Goal: Information Seeking & Learning: Learn about a topic

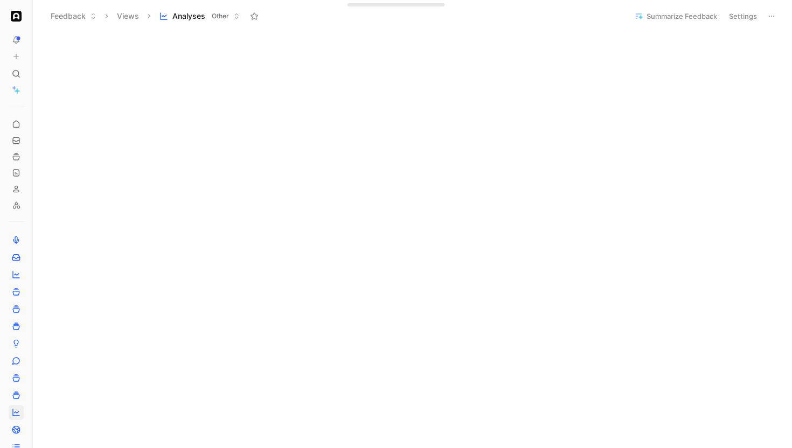
scroll to position [42, 0]
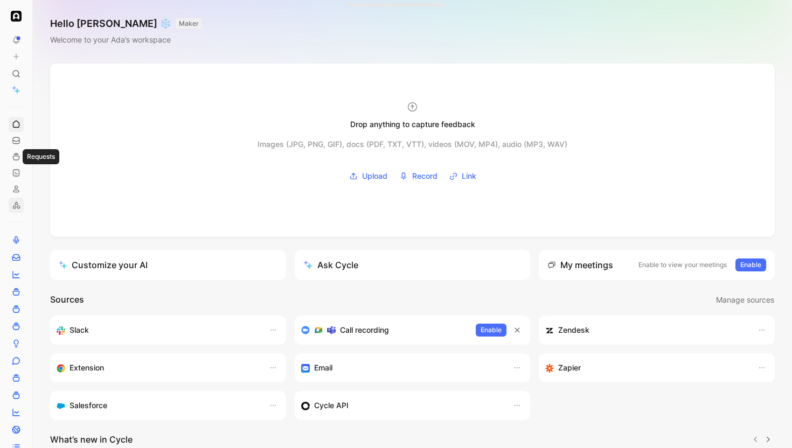
click at [18, 198] on link at bounding box center [16, 205] width 15 height 15
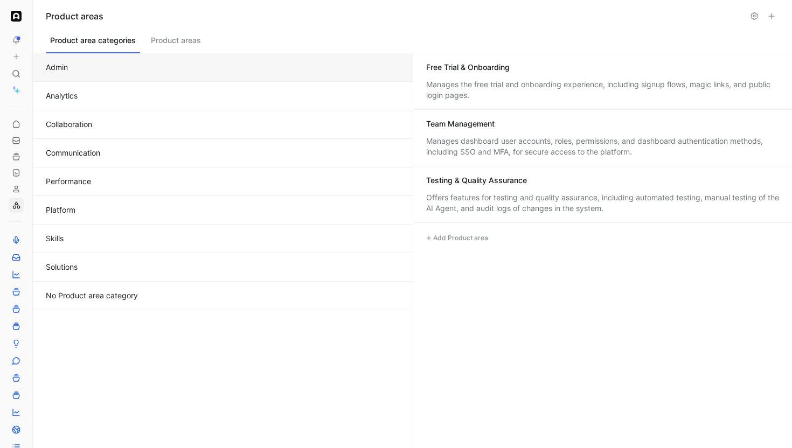
click at [125, 98] on button "Analytics" at bounding box center [223, 96] width 380 height 29
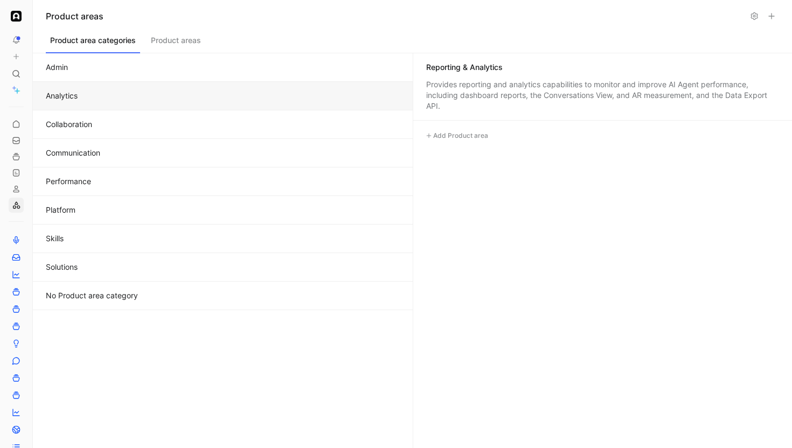
click at [123, 122] on button "Collaboration" at bounding box center [223, 125] width 380 height 29
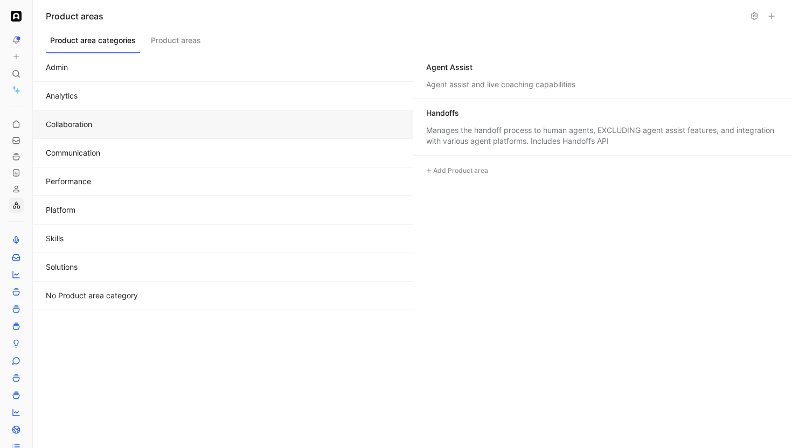
click at [118, 153] on button "Communication" at bounding box center [223, 153] width 380 height 29
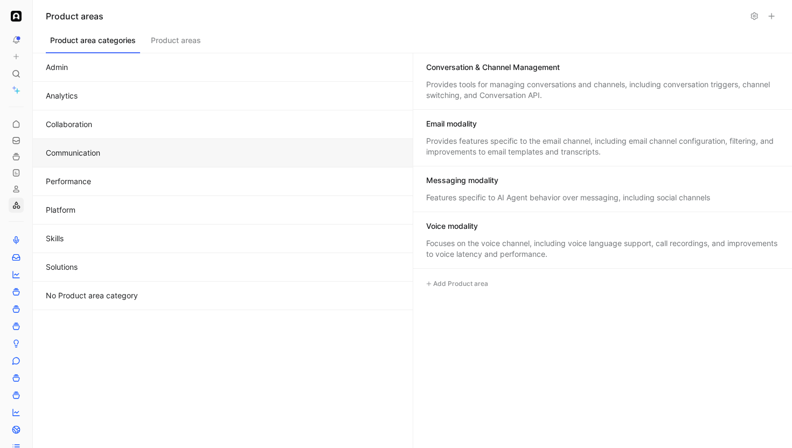
click at [188, 46] on button "Product areas" at bounding box center [176, 43] width 59 height 20
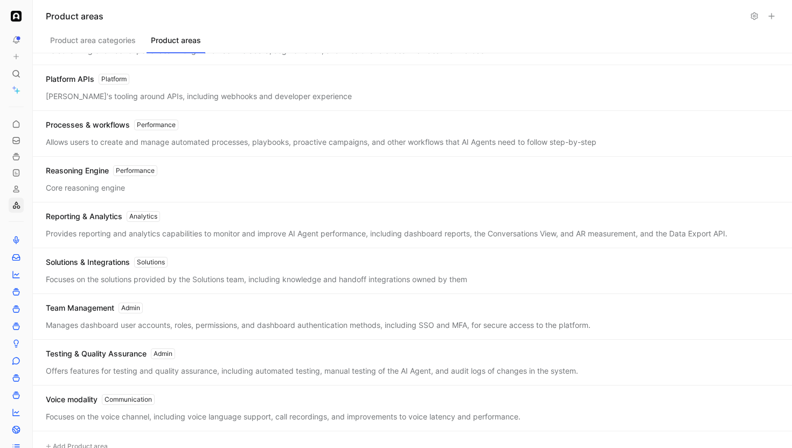
scroll to position [707, 0]
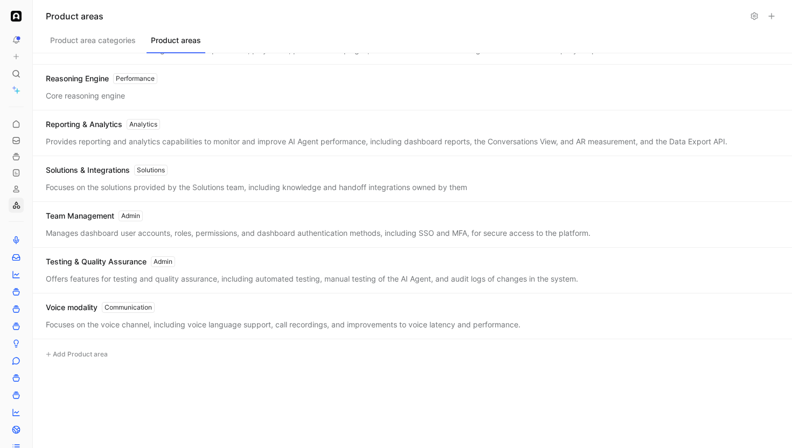
click at [13, 58] on icon at bounding box center [16, 57] width 8 height 8
click at [16, 71] on icon at bounding box center [16, 74] width 9 height 9
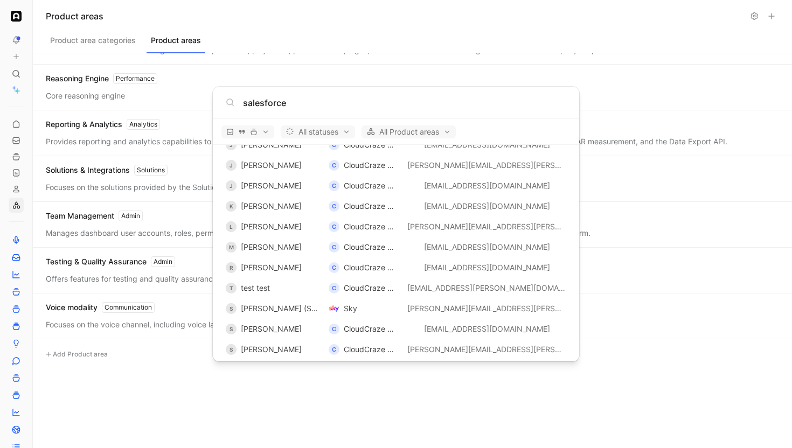
scroll to position [2178, 0]
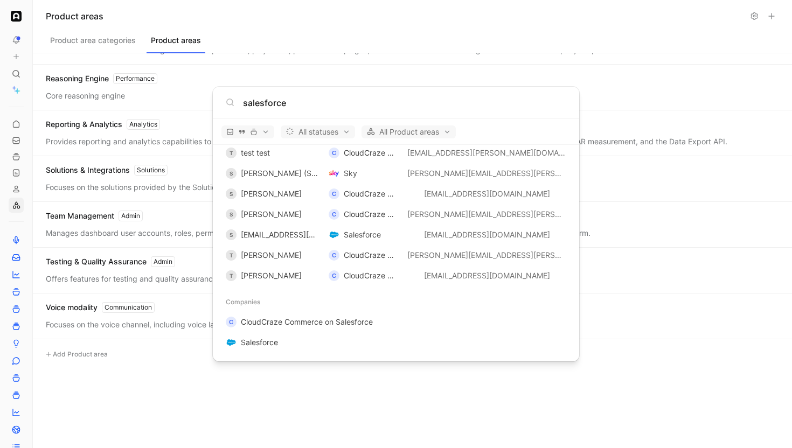
type input "salesforce"
click at [24, 169] on body "To pick up a draggable item, press the space bar. While dragging, use the arrow…" at bounding box center [396, 224] width 792 height 448
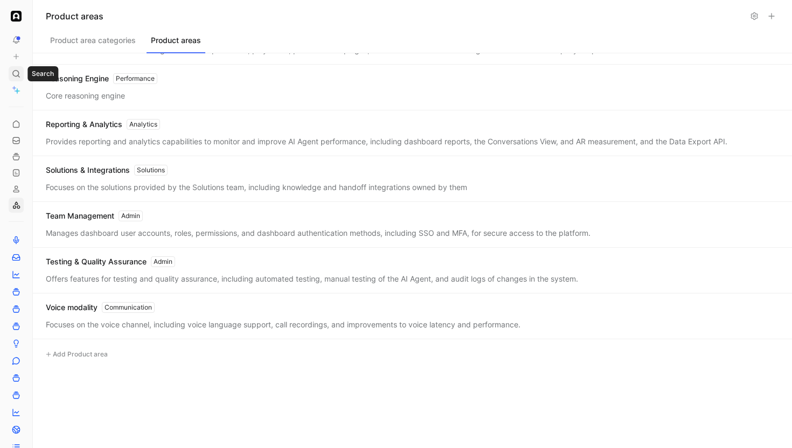
click at [19, 71] on icon at bounding box center [16, 74] width 9 height 9
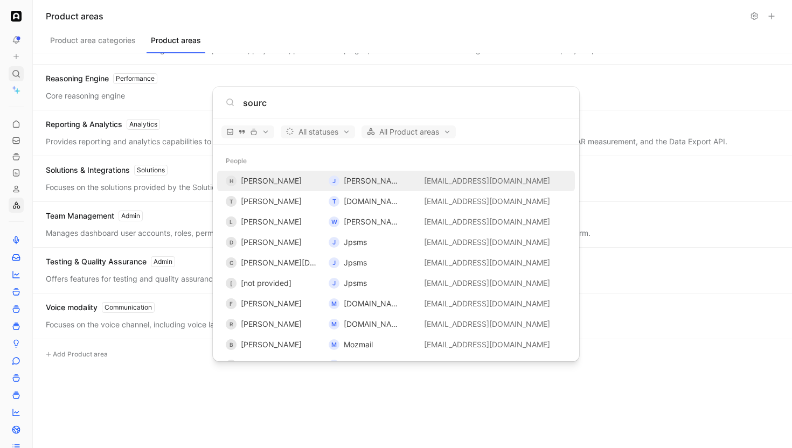
type input "source"
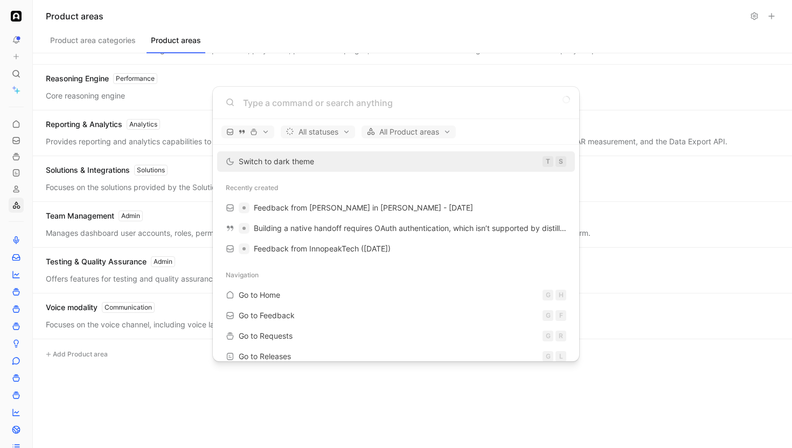
click at [22, 72] on body "To pick up a draggable item, press the space bar. While dragging, use the arrow…" at bounding box center [396, 224] width 792 height 448
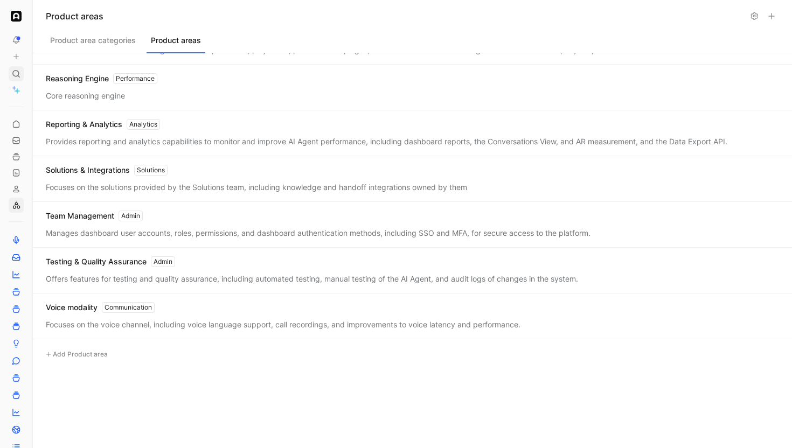
click at [18, 72] on use at bounding box center [16, 74] width 6 height 6
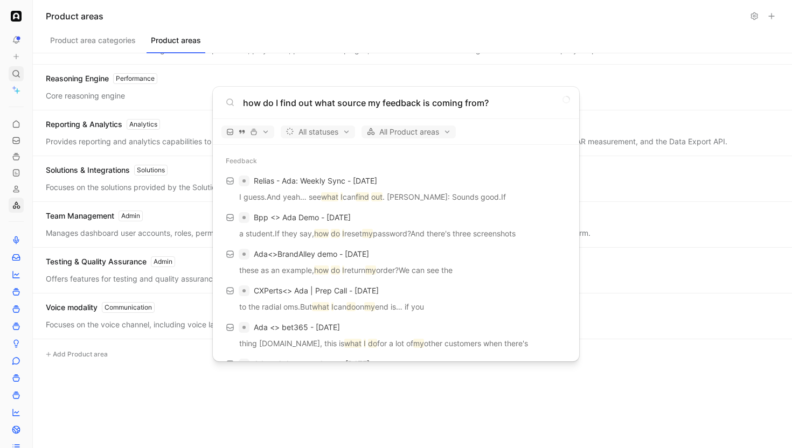
type input "how do I find out what source my feedback is coming from?"
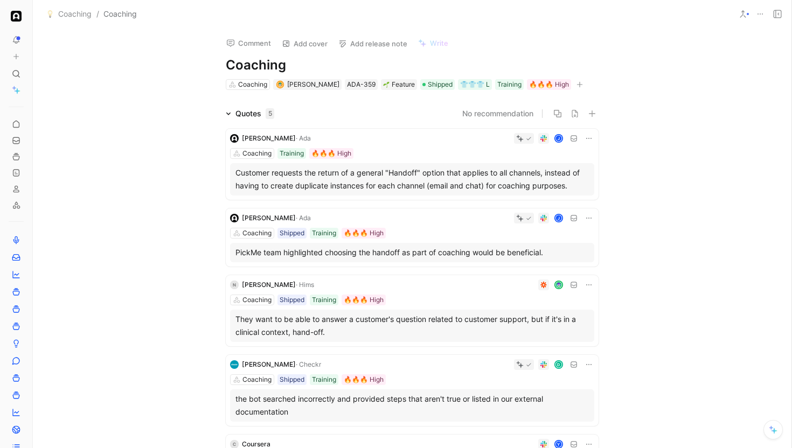
click at [11, 37] on button at bounding box center [16, 39] width 15 height 15
click at [18, 136] on icon at bounding box center [16, 140] width 9 height 9
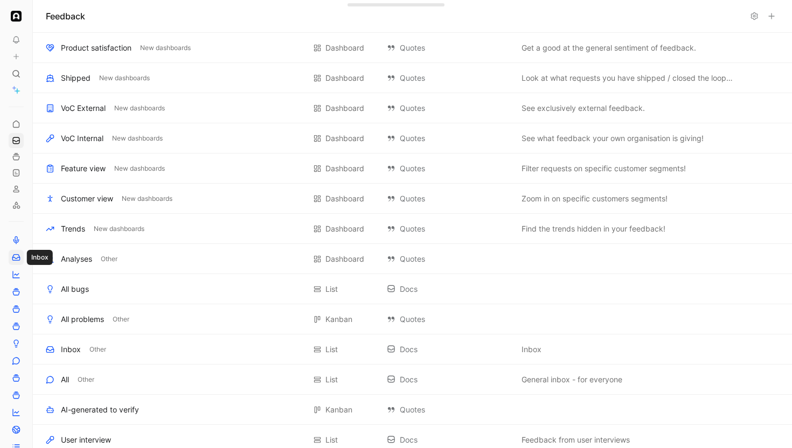
click at [18, 255] on icon at bounding box center [15, 258] width 7 height 6
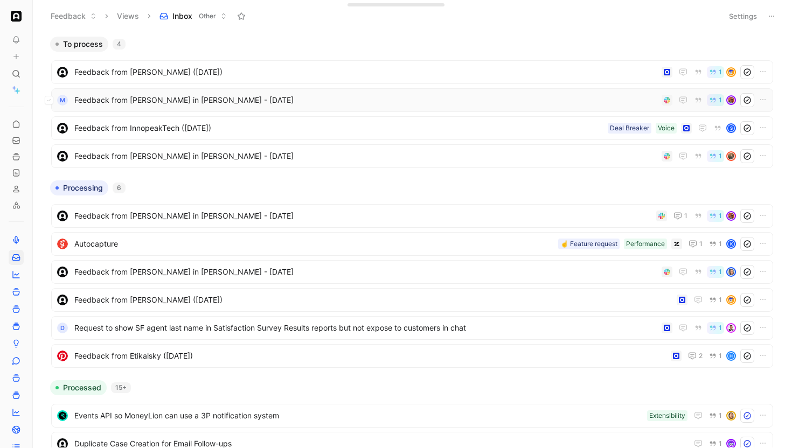
click at [198, 92] on div "M Feedback from Kai Schildknecht in Slack - 8/14/2025 1" at bounding box center [412, 100] width 722 height 24
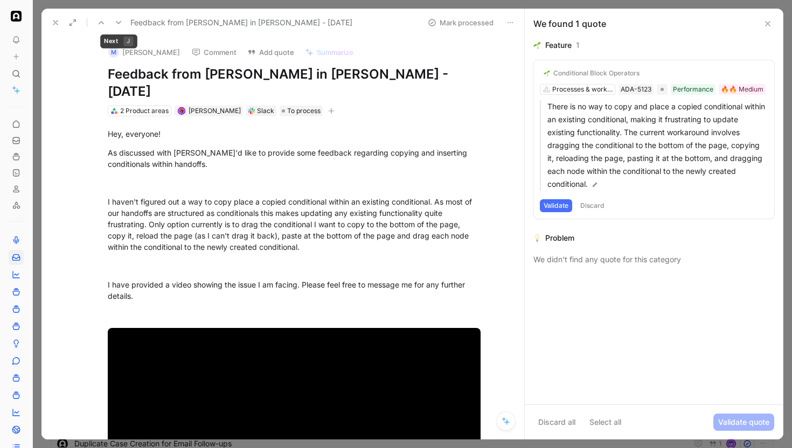
click at [115, 23] on icon at bounding box center [118, 22] width 9 height 9
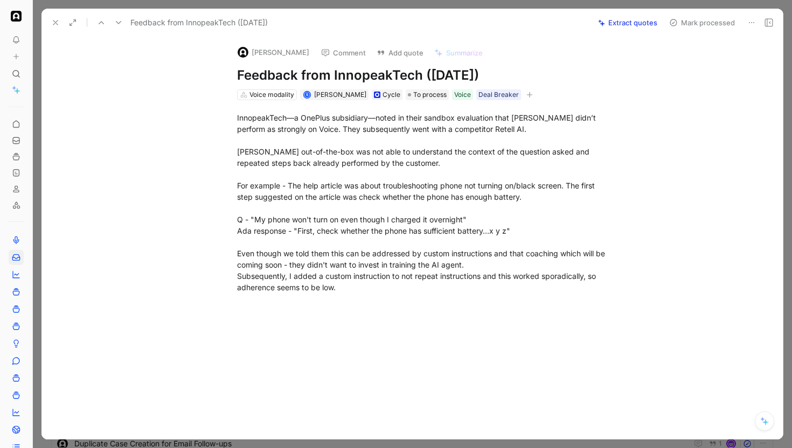
click at [115, 23] on icon at bounding box center [118, 22] width 9 height 9
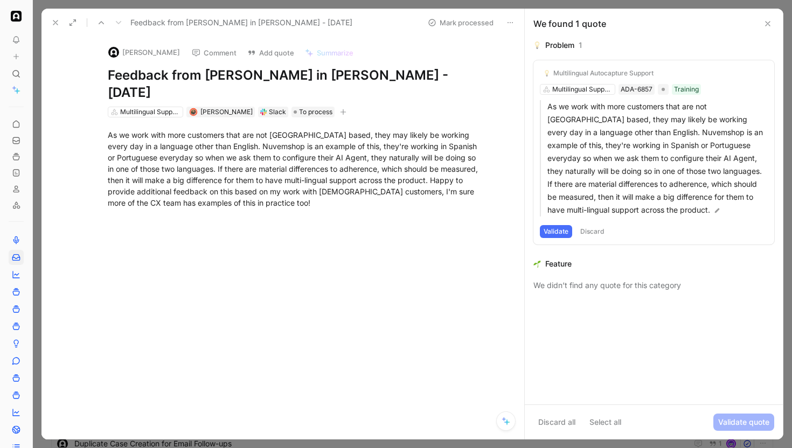
click at [109, 26] on div at bounding box center [110, 22] width 32 height 15
click at [58, 24] on icon at bounding box center [55, 22] width 9 height 9
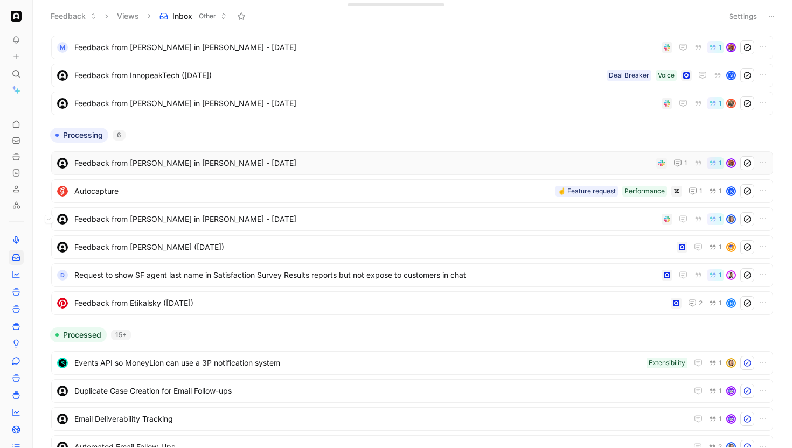
scroll to position [95, 0]
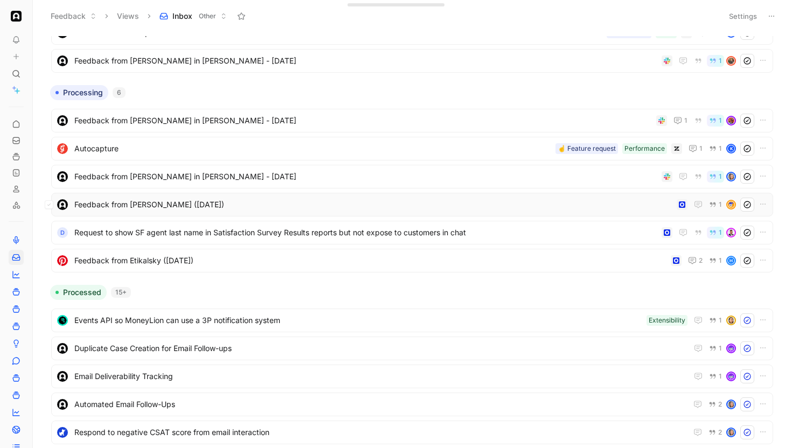
click at [153, 212] on div "Feedback from Omar Owaini (Jul 25, 2025) 1" at bounding box center [412, 205] width 722 height 24
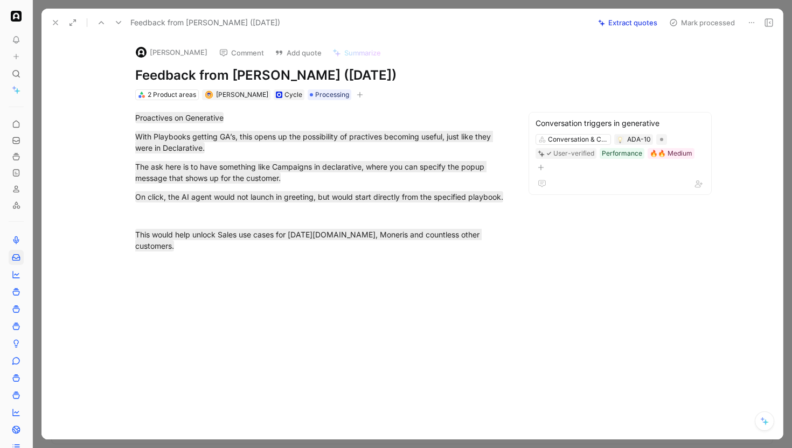
click at [115, 24] on icon at bounding box center [118, 22] width 9 height 9
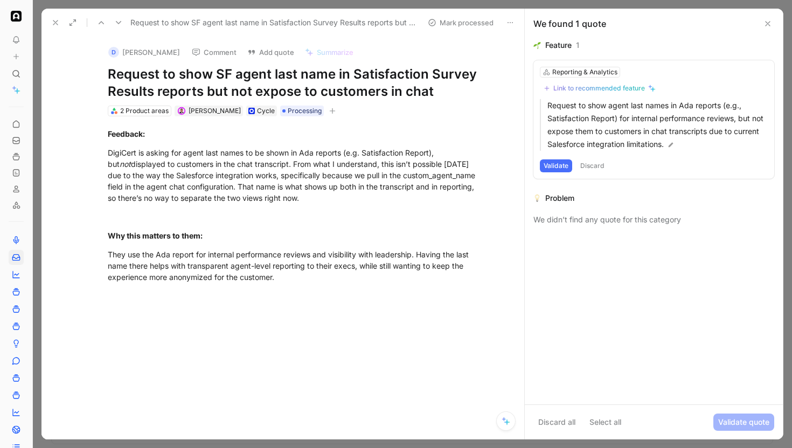
click at [115, 24] on icon at bounding box center [118, 22] width 9 height 9
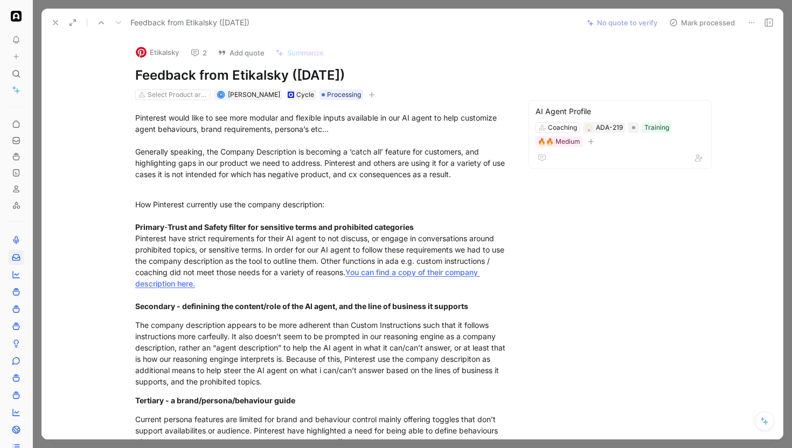
click at [55, 25] on icon at bounding box center [55, 22] width 9 height 9
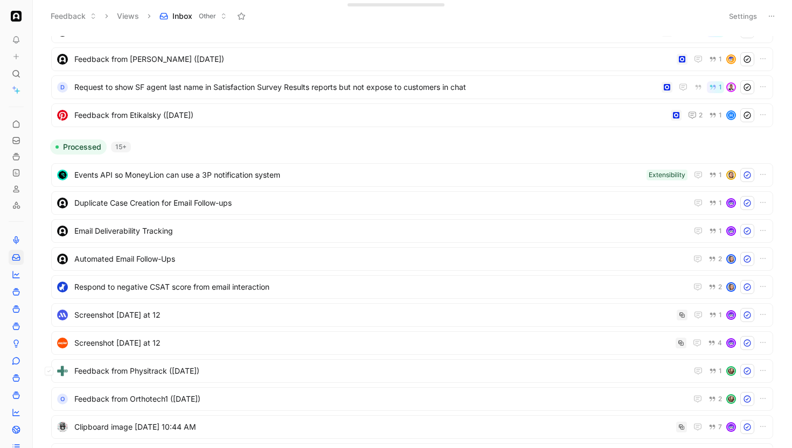
scroll to position [402, 0]
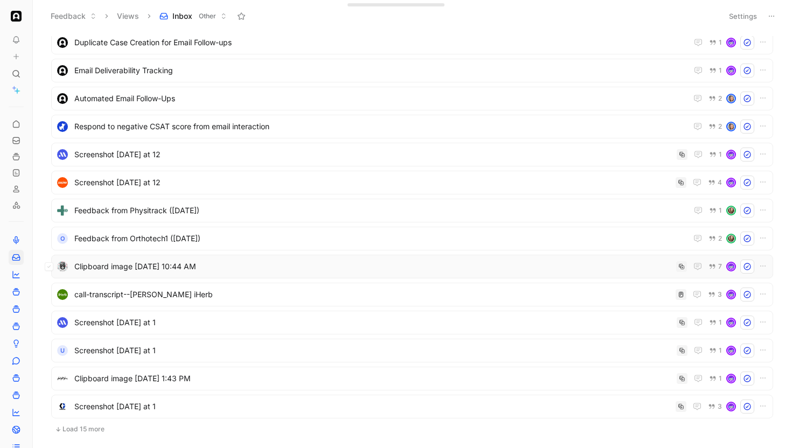
click at [215, 258] on div "Clipboard image Jun 18, 2024, 10:44 AM 7" at bounding box center [412, 267] width 722 height 24
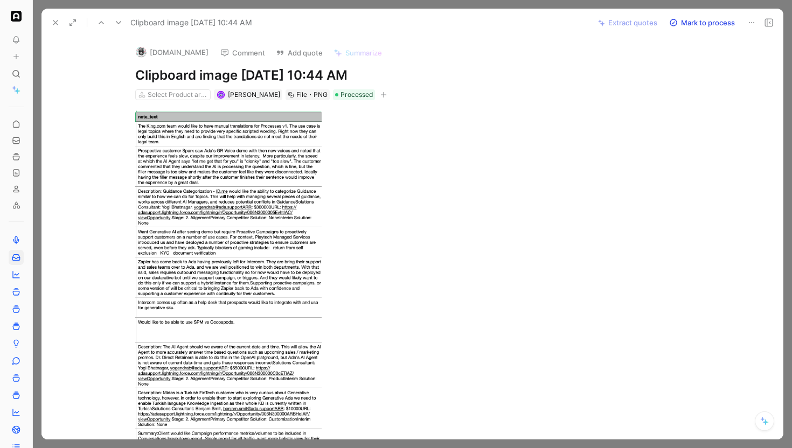
click at [114, 24] on icon at bounding box center [118, 22] width 9 height 9
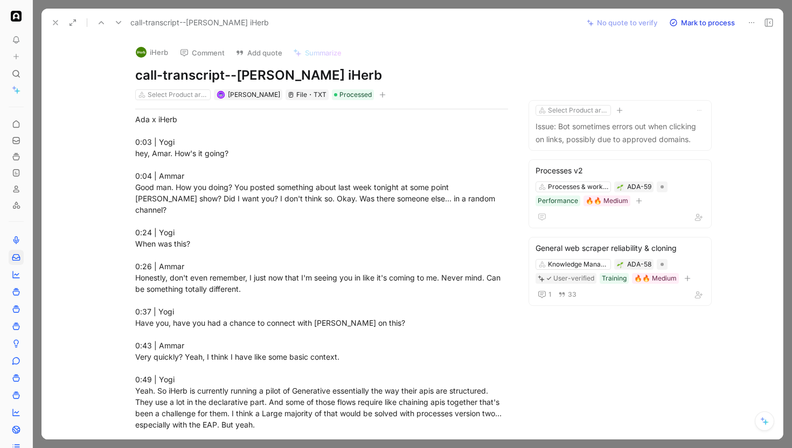
click at [117, 23] on icon at bounding box center [118, 22] width 9 height 9
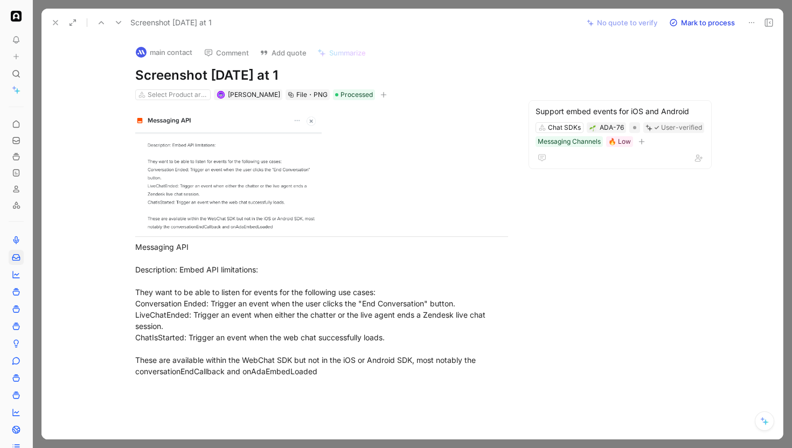
click at [117, 23] on icon at bounding box center [118, 22] width 9 height 9
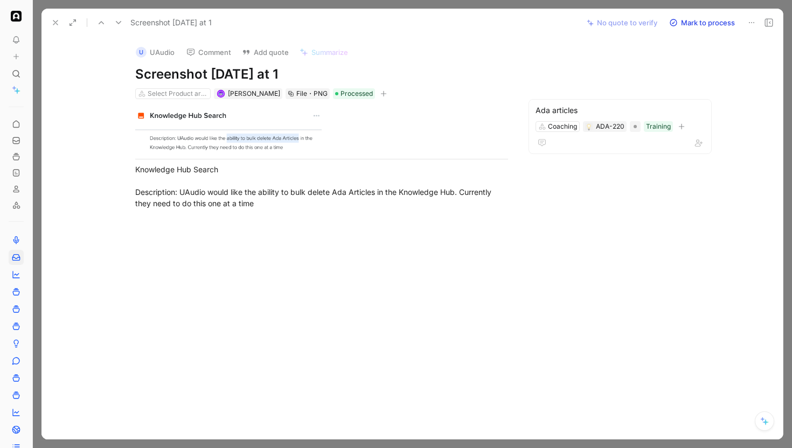
click at [117, 23] on icon at bounding box center [118, 22] width 9 height 9
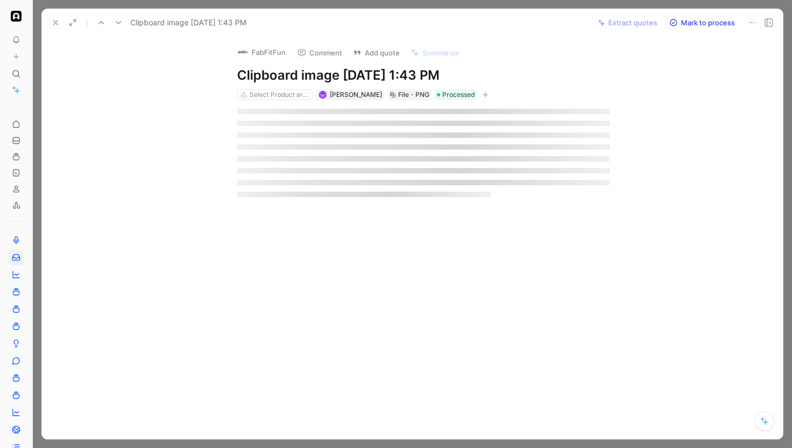
click at [117, 23] on icon at bounding box center [118, 22] width 9 height 9
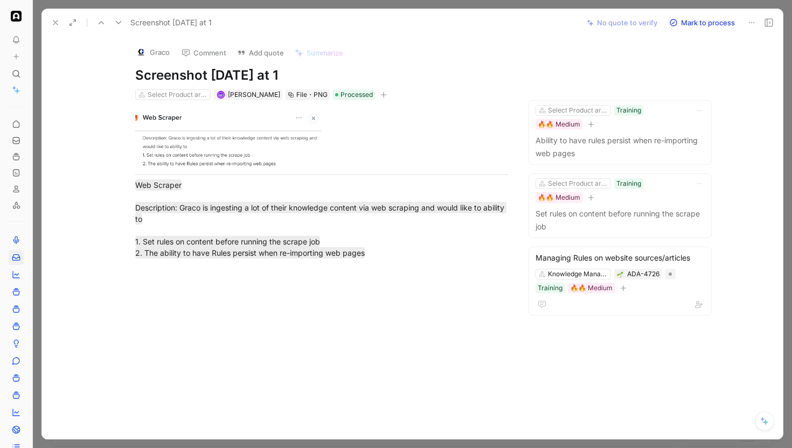
click at [119, 22] on icon at bounding box center [118, 22] width 9 height 9
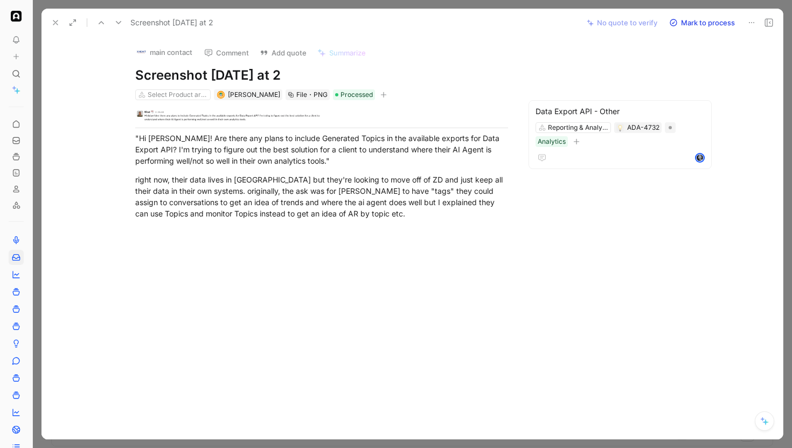
click at [119, 22] on icon at bounding box center [118, 22] width 9 height 9
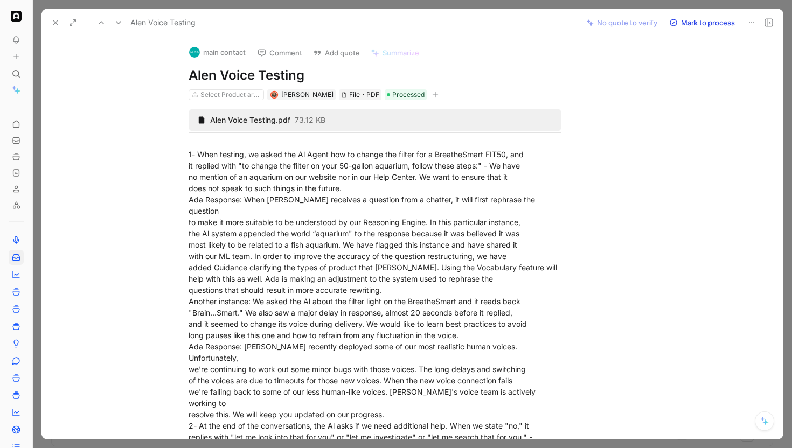
click at [119, 21] on icon at bounding box center [118, 22] width 9 height 9
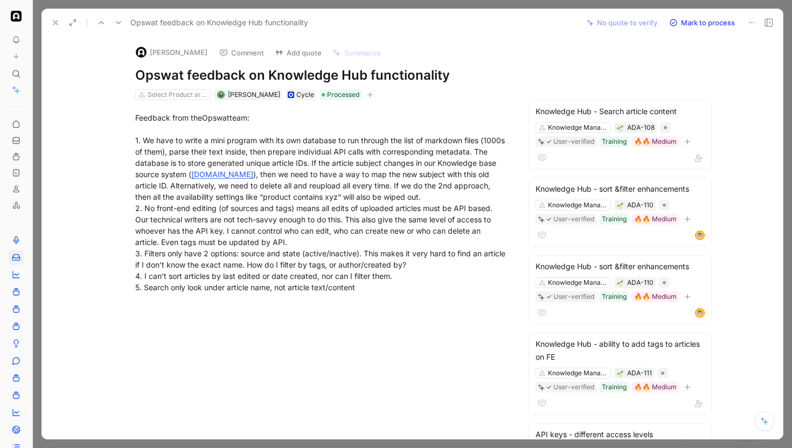
click at [119, 21] on icon at bounding box center [118, 22] width 9 height 9
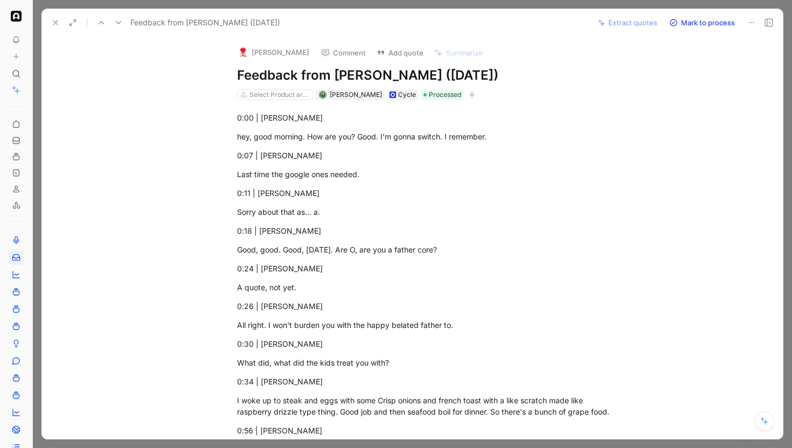
click at [119, 21] on icon at bounding box center [118, 22] width 9 height 9
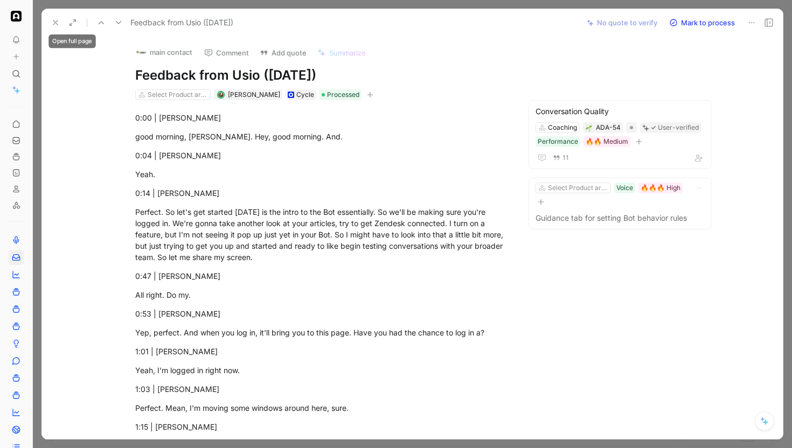
click at [55, 22] on use at bounding box center [55, 22] width 4 height 4
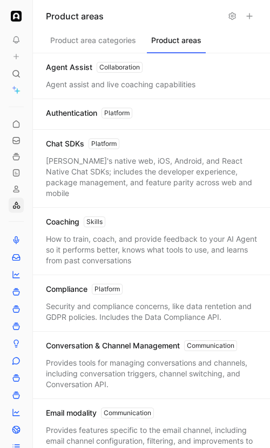
click at [177, 35] on button "Product areas" at bounding box center [176, 43] width 59 height 20
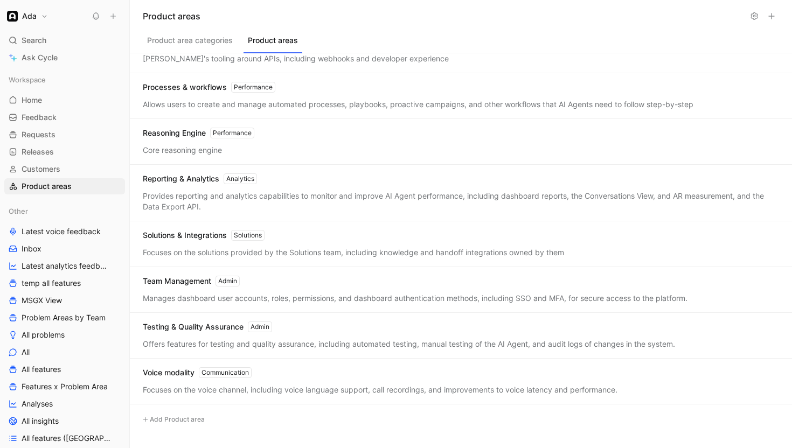
scroll to position [736, 0]
